Goal: Task Accomplishment & Management: Use online tool/utility

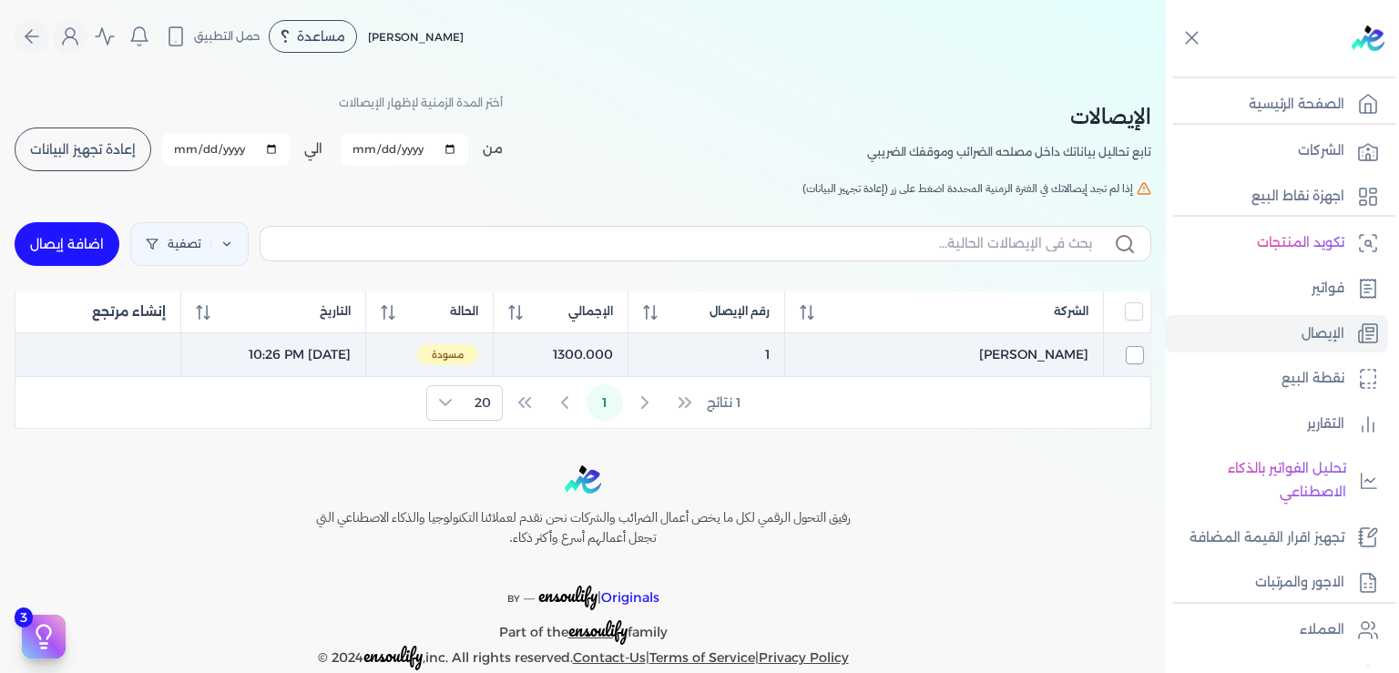
click at [1129, 353] on input "checkbox" at bounding box center [1135, 355] width 18 height 18
checkbox input "true"
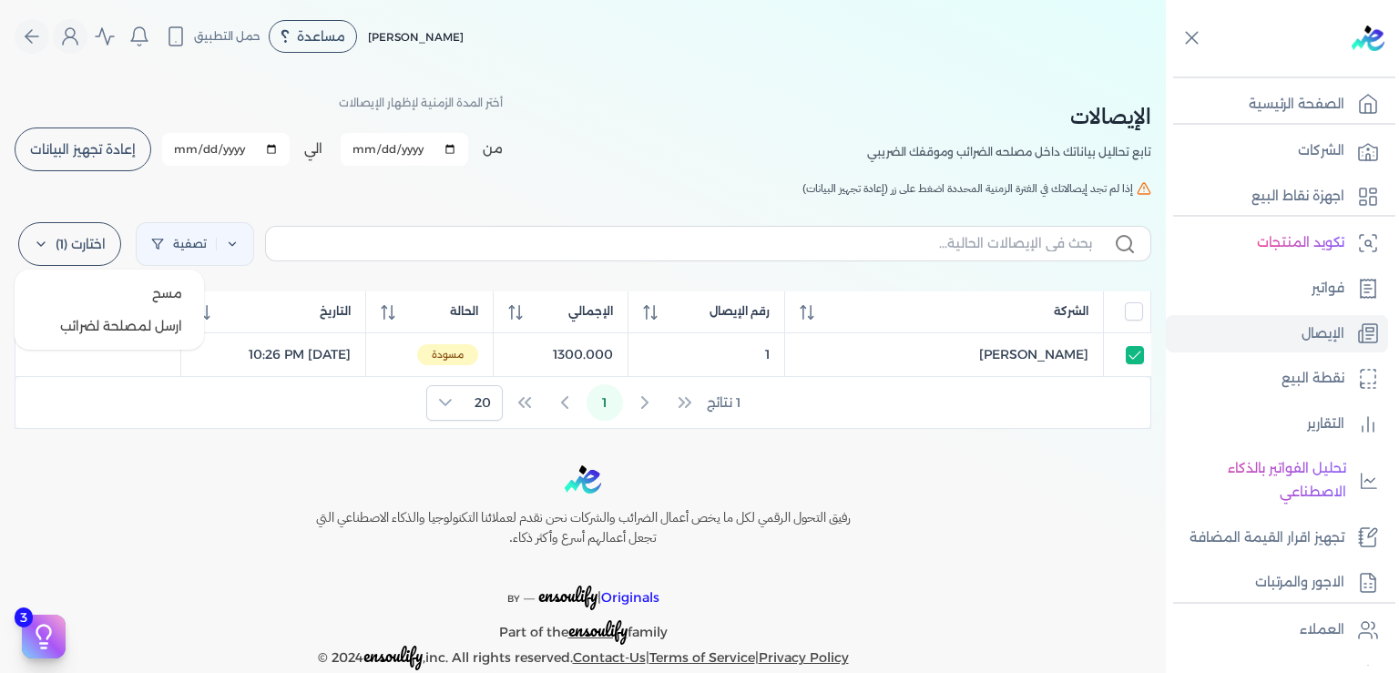
click at [48, 240] on icon at bounding box center [41, 244] width 15 height 15
click at [126, 323] on button "ارسل لمصلحة لضرائب" at bounding box center [109, 326] width 175 height 33
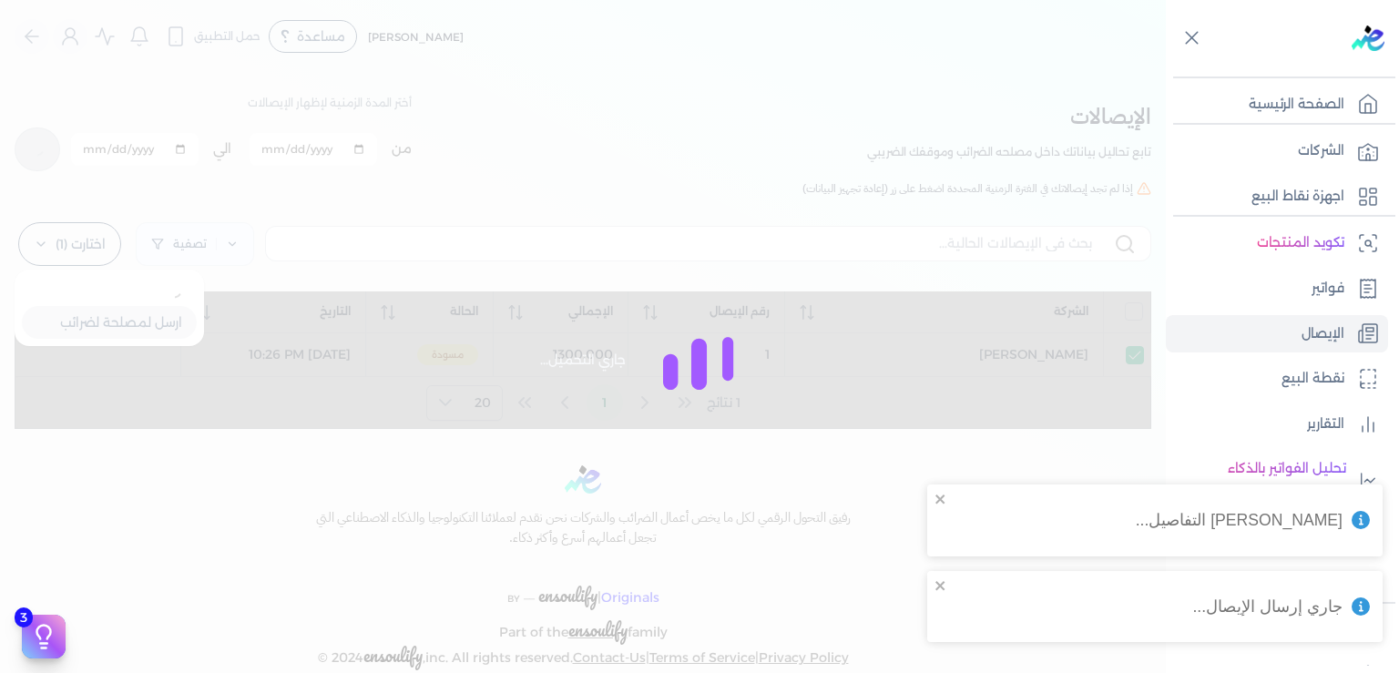
checkbox input "false"
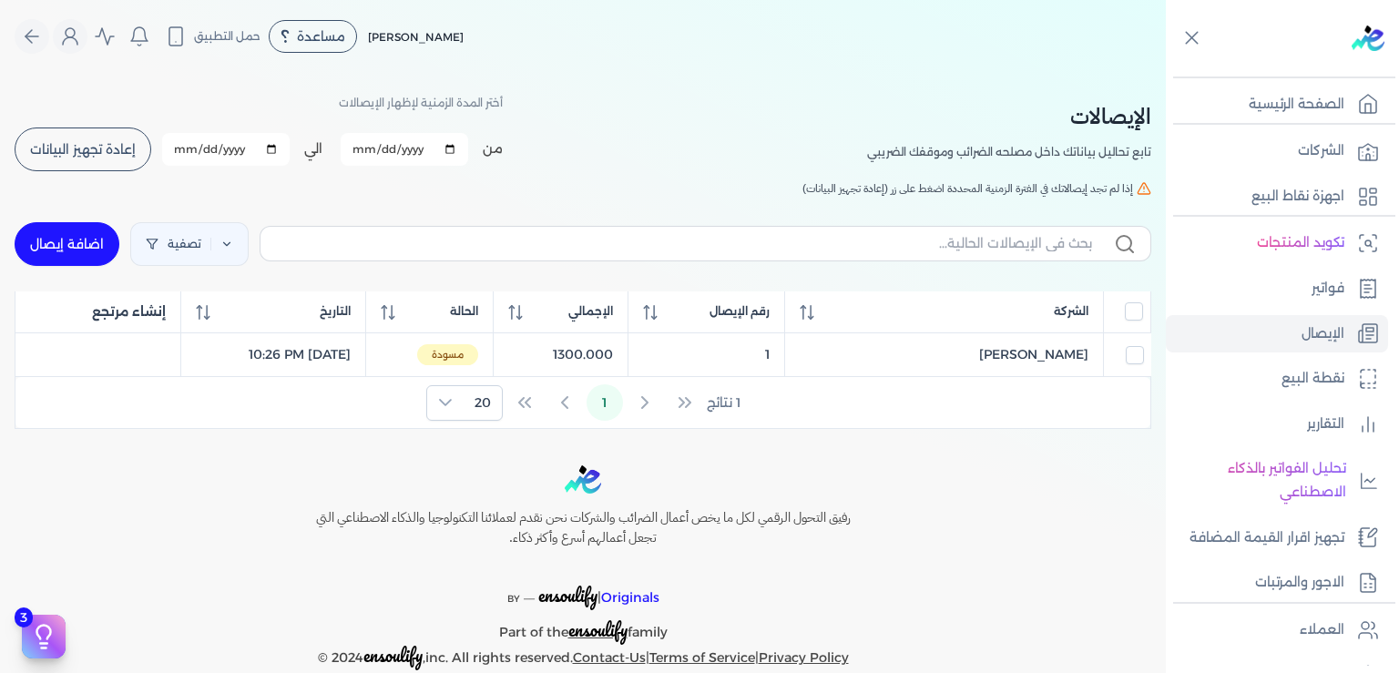
click at [271, 475] on div "رفيق التحول الرقمي لكل ما يخص أعمال الضرائب والشركات نحن نقدم لعملائنا التكنولو…" at bounding box center [583, 567] width 1166 height 205
